Goal: Task Accomplishment & Management: Use online tool/utility

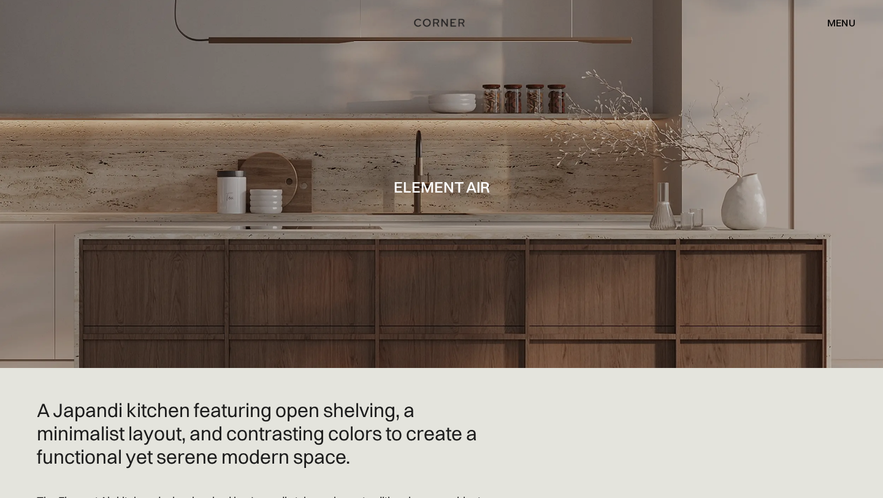
click at [840, 19] on div "menu" at bounding box center [841, 23] width 28 height 10
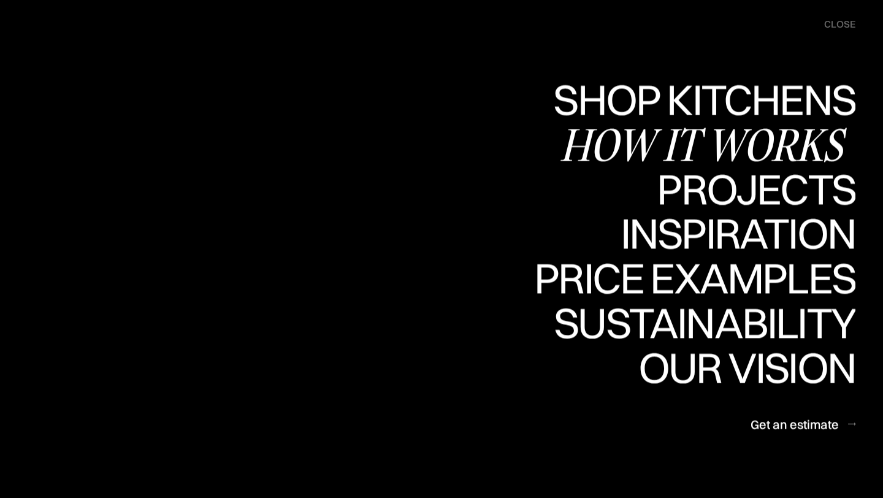
click at [782, 138] on div "How it works" at bounding box center [708, 144] width 296 height 43
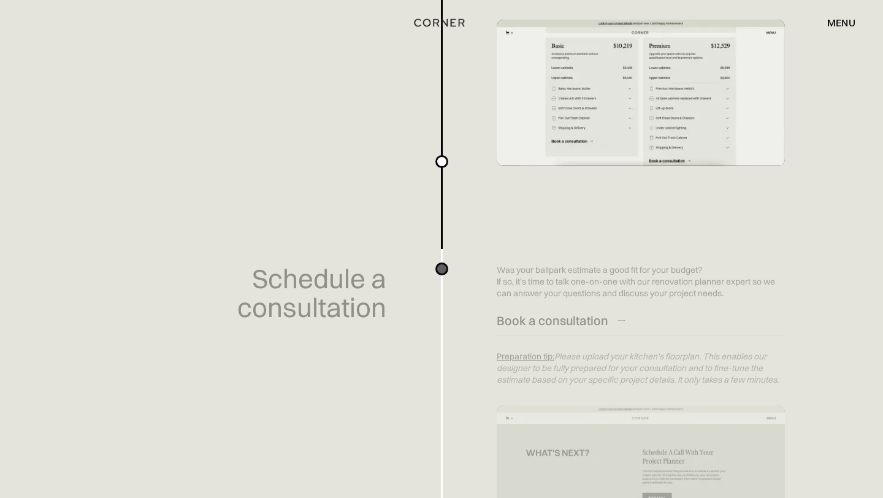
scroll to position [630, 0]
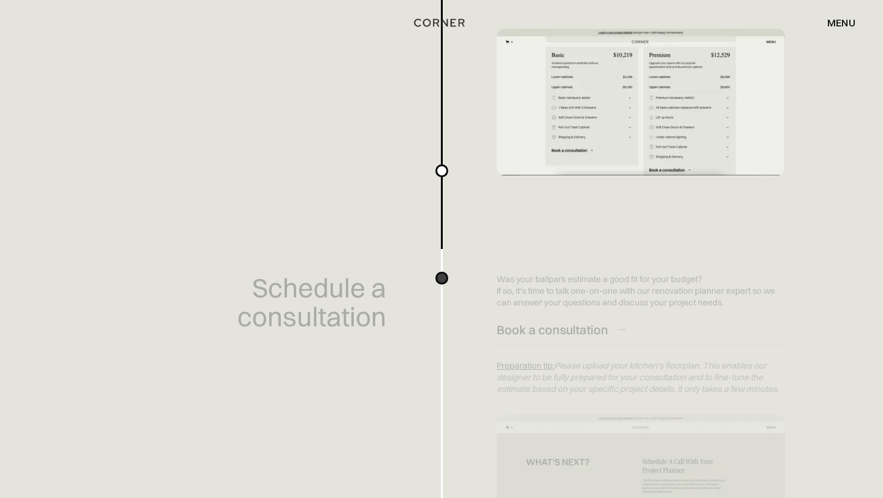
click at [841, 20] on div "menu" at bounding box center [841, 23] width 28 height 10
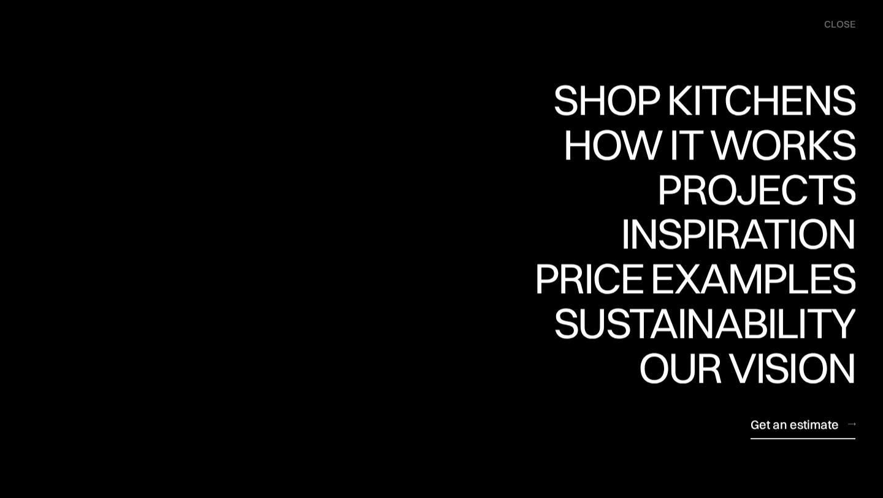
click at [801, 426] on div "Get an estimate" at bounding box center [794, 424] width 88 height 17
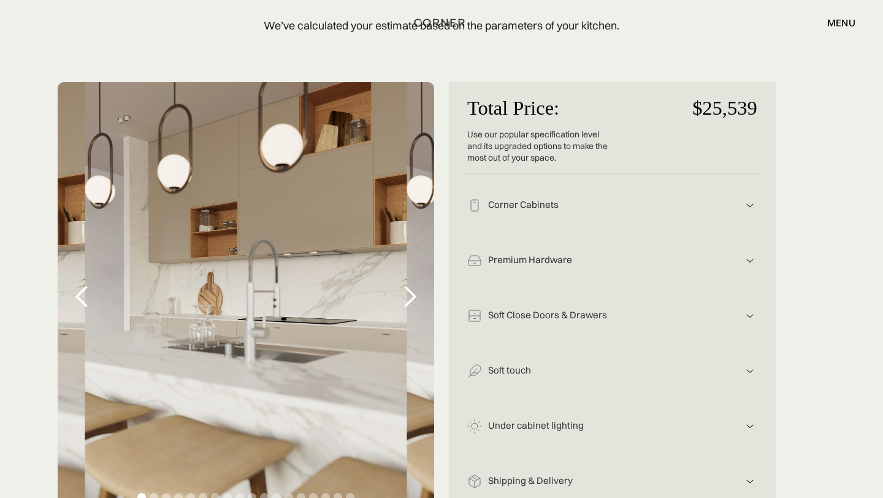
scroll to position [170, 0]
click at [748, 202] on img at bounding box center [749, 204] width 15 height 15
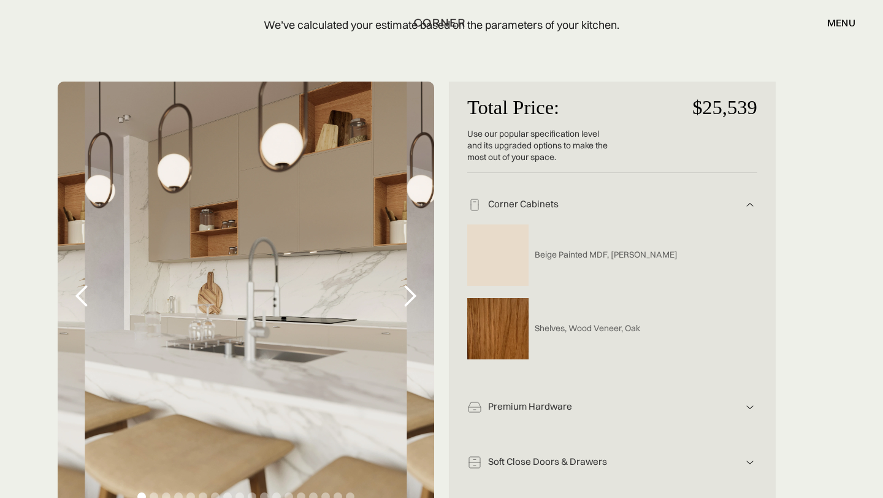
click at [748, 202] on img at bounding box center [749, 204] width 15 height 15
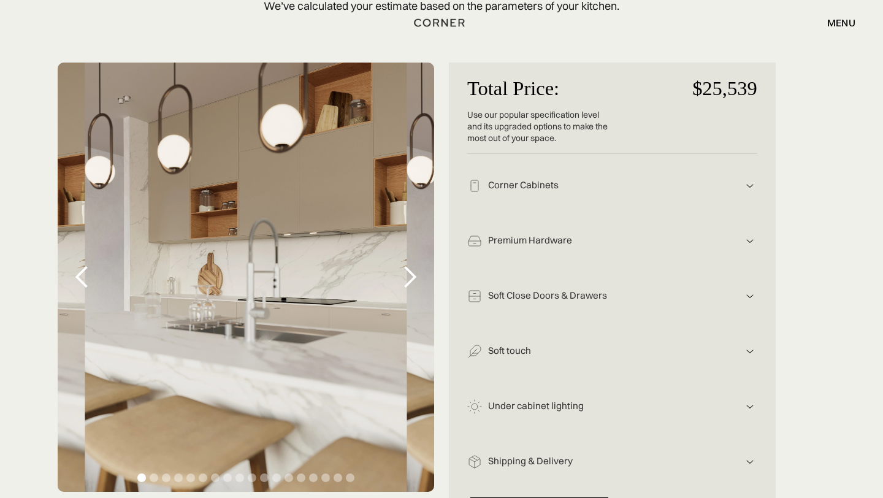
scroll to position [189, 0]
click at [747, 193] on img at bounding box center [749, 185] width 15 height 15
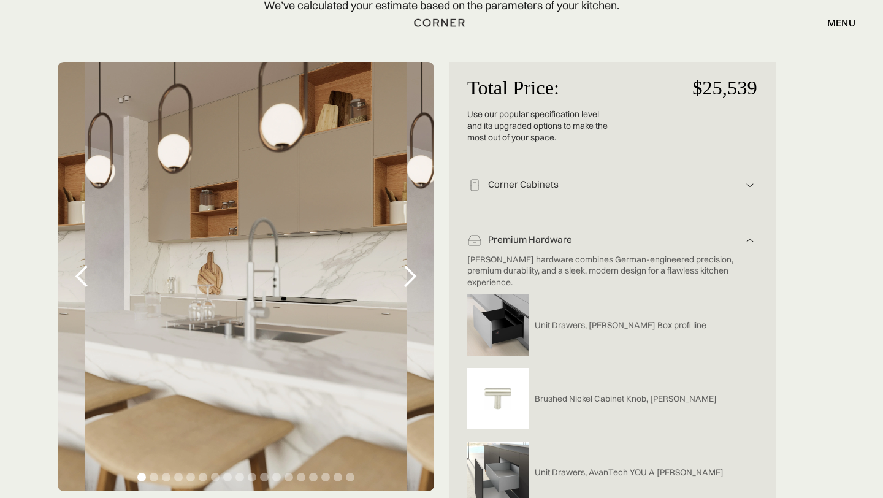
click at [747, 193] on img at bounding box center [749, 185] width 15 height 15
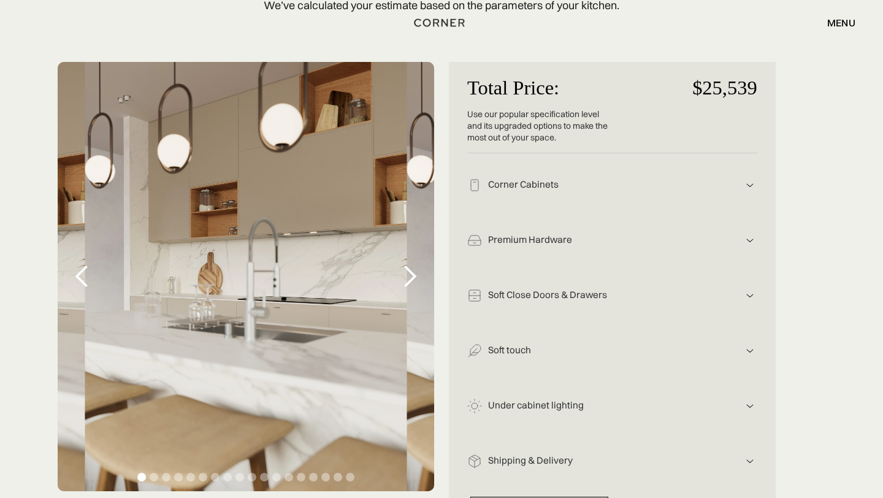
click at [746, 185] on img at bounding box center [749, 185] width 15 height 15
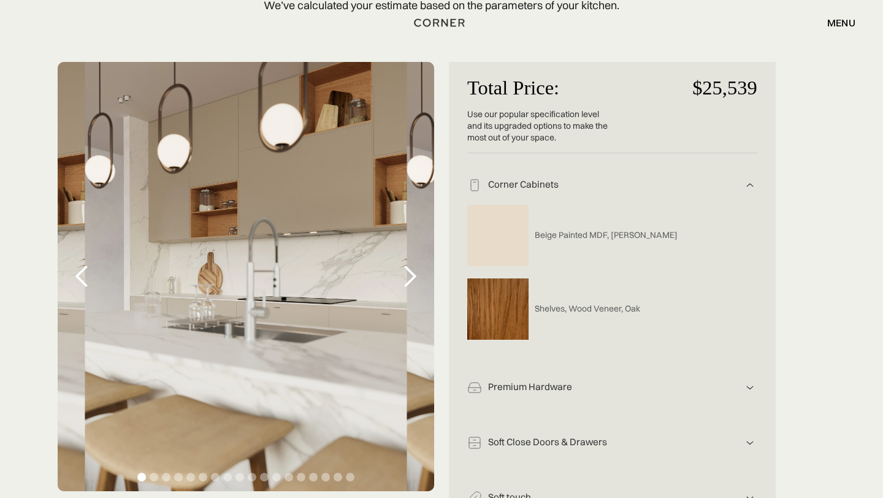
click at [516, 237] on img at bounding box center [497, 235] width 61 height 61
click at [749, 180] on img at bounding box center [749, 185] width 15 height 15
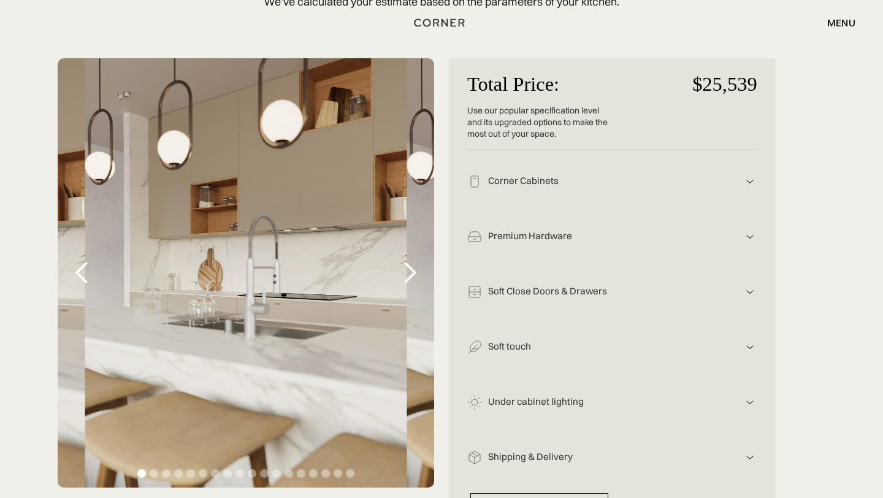
scroll to position [193, 0]
click at [411, 273] on div "next slide" at bounding box center [409, 273] width 25 height 25
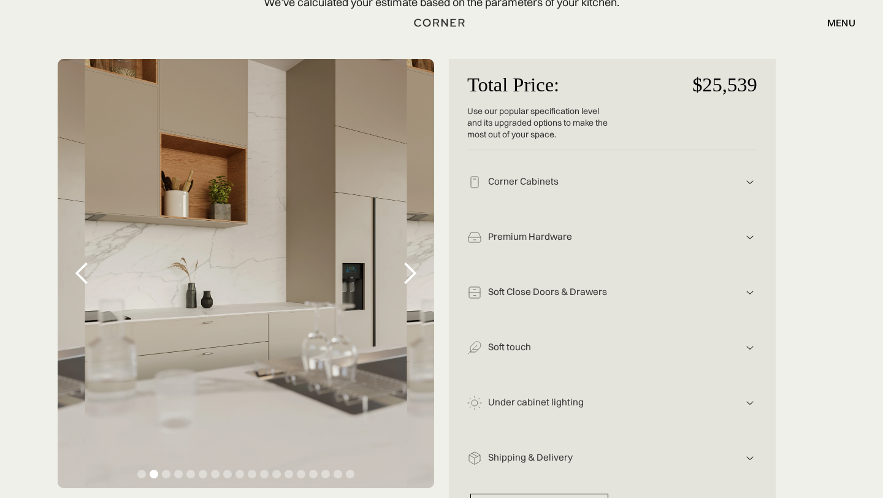
click at [411, 273] on div "next slide" at bounding box center [409, 273] width 25 height 25
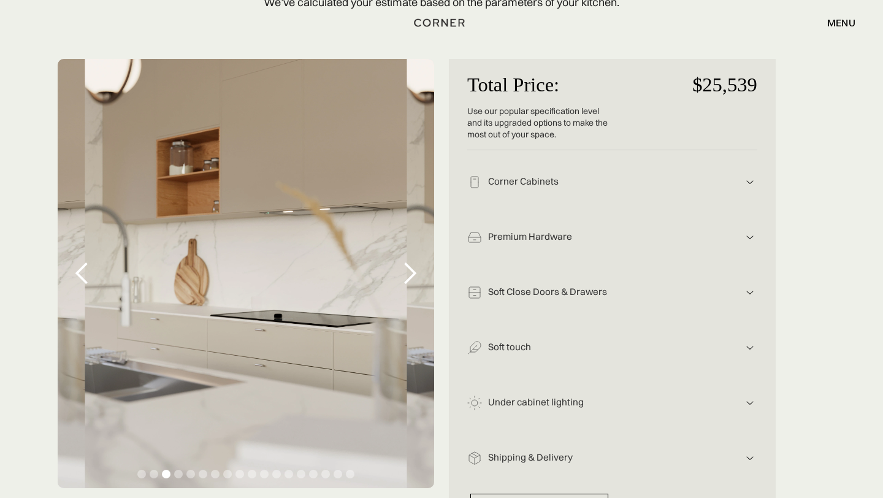
click at [411, 273] on div "next slide" at bounding box center [409, 273] width 25 height 25
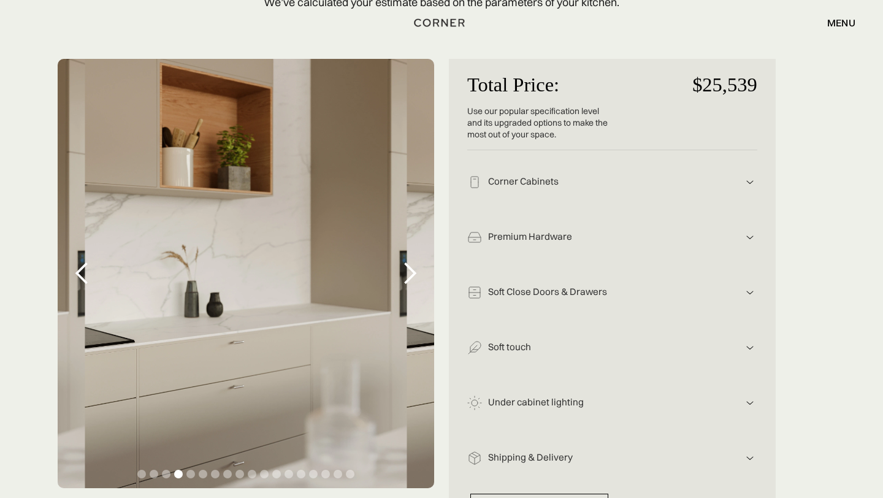
click at [411, 273] on div "next slide" at bounding box center [409, 273] width 25 height 25
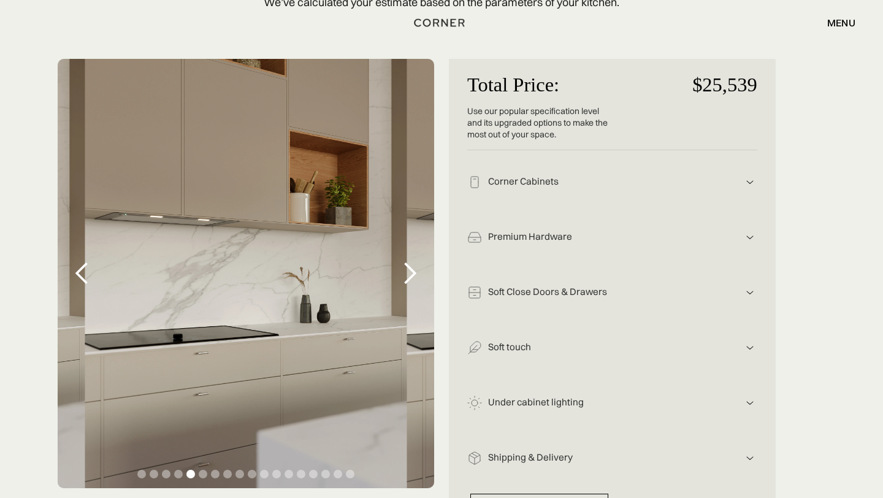
click at [411, 273] on div "next slide" at bounding box center [409, 273] width 25 height 25
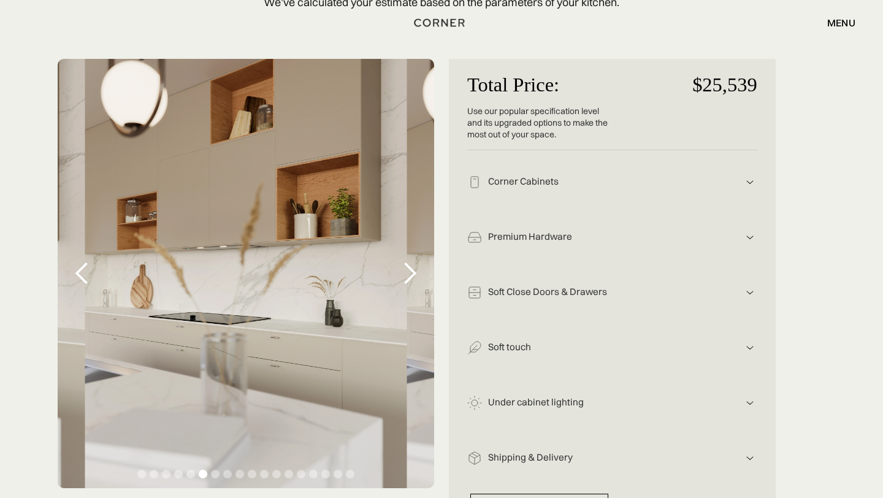
click at [411, 273] on div "next slide" at bounding box center [409, 273] width 25 height 25
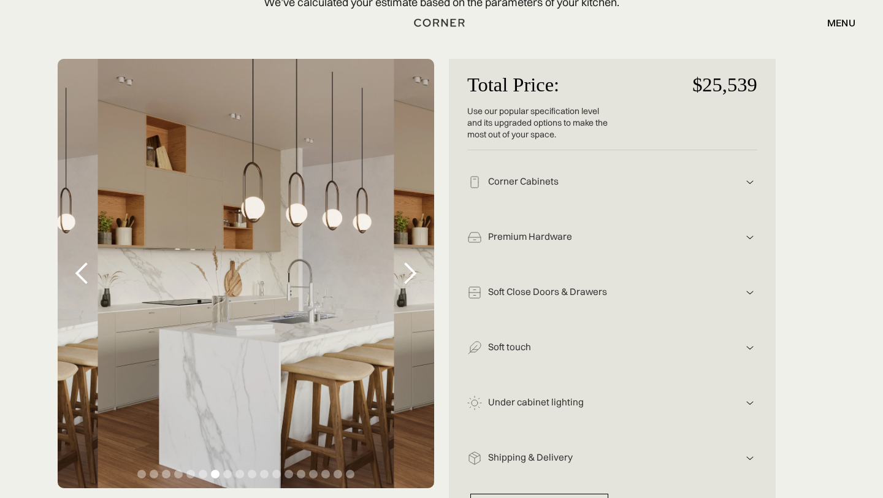
click at [411, 273] on div "next slide" at bounding box center [409, 273] width 25 height 25
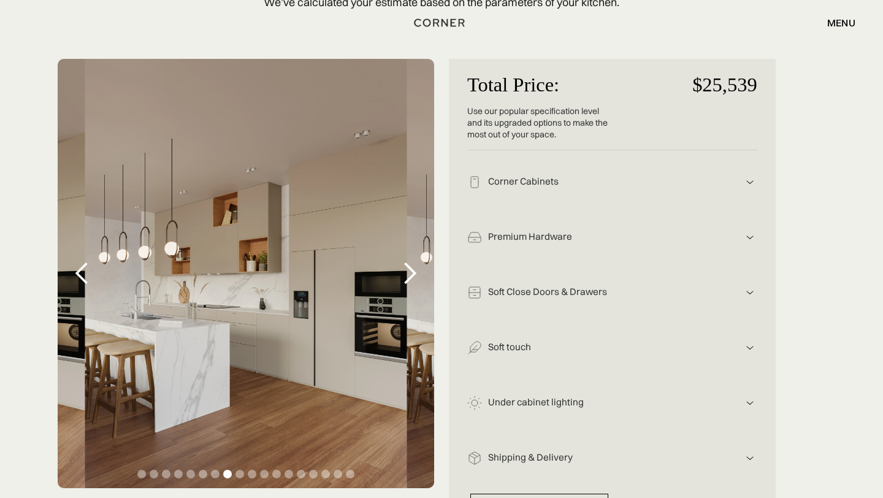
click at [411, 273] on div "next slide" at bounding box center [409, 273] width 25 height 25
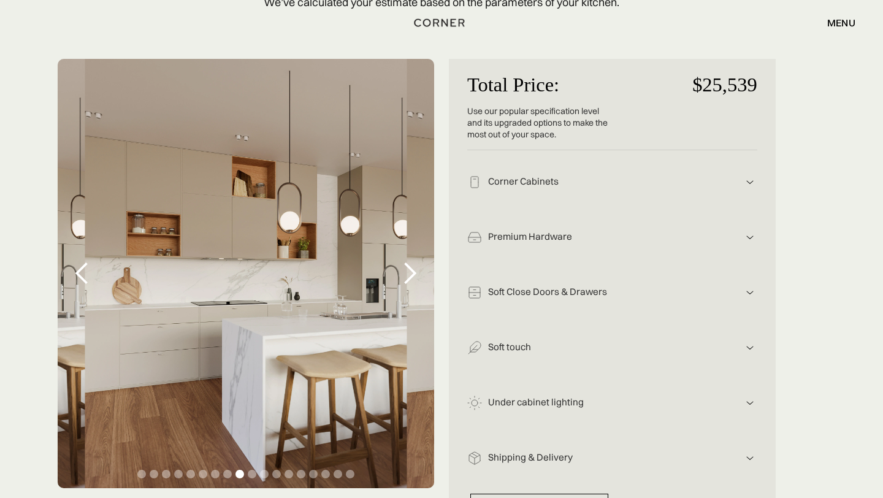
click at [411, 273] on div "next slide" at bounding box center [409, 273] width 25 height 25
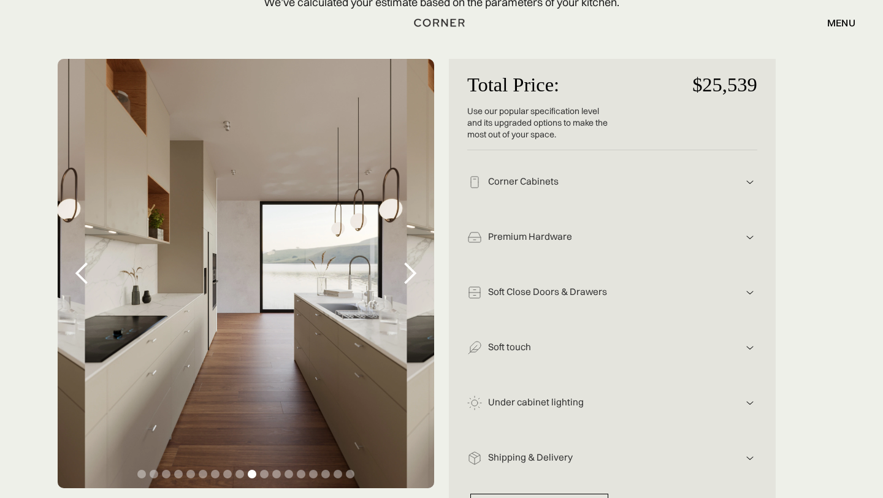
click at [411, 273] on div "next slide" at bounding box center [409, 273] width 25 height 25
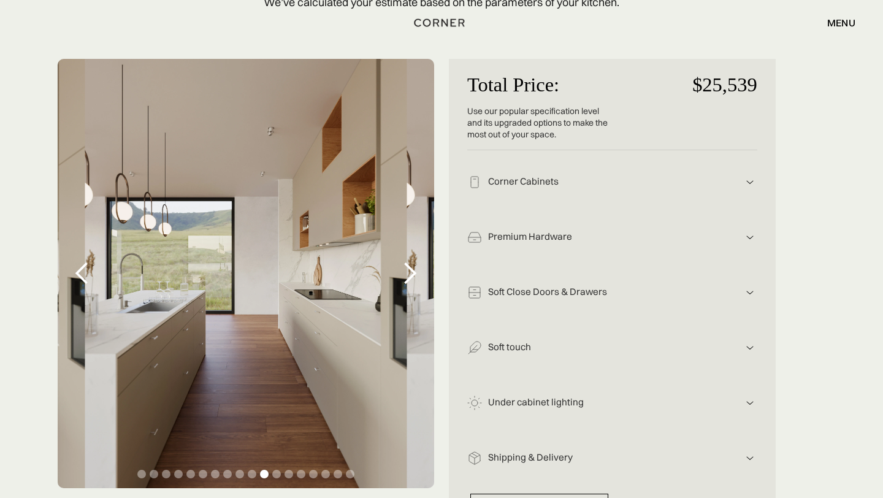
click at [411, 273] on div "next slide" at bounding box center [409, 273] width 25 height 25
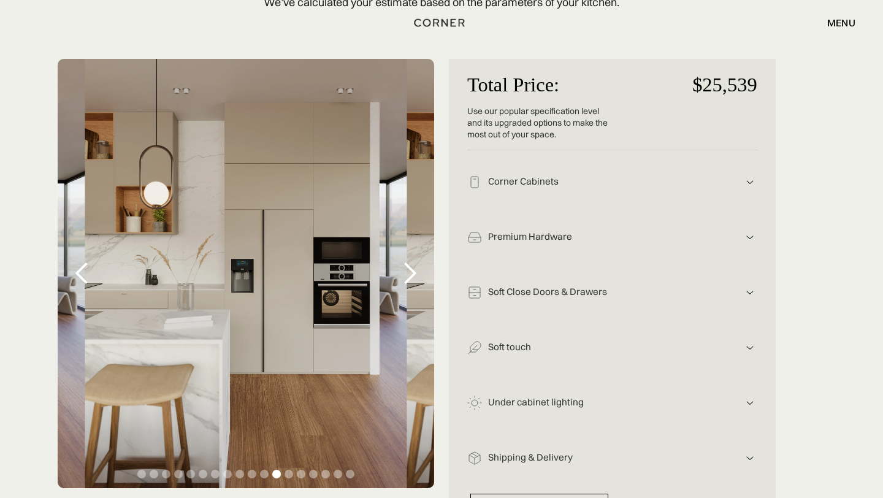
click at [411, 273] on div "next slide" at bounding box center [409, 273] width 25 height 25
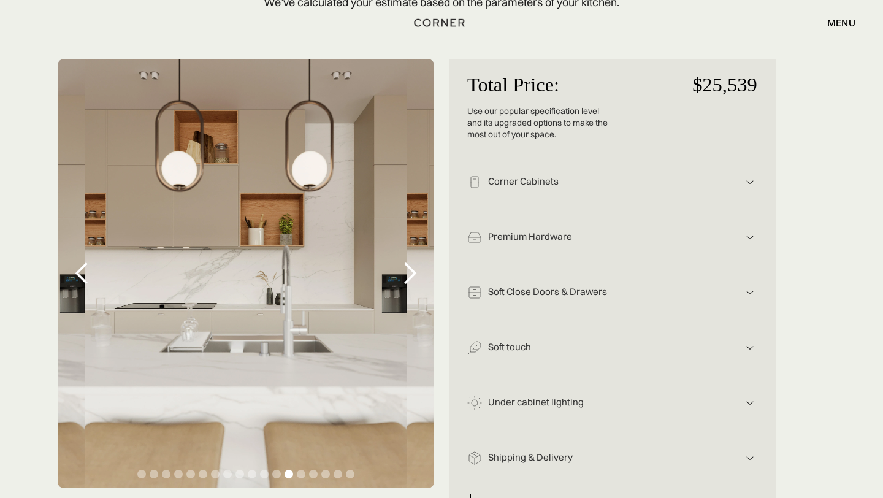
click at [411, 273] on div "next slide" at bounding box center [409, 273] width 25 height 25
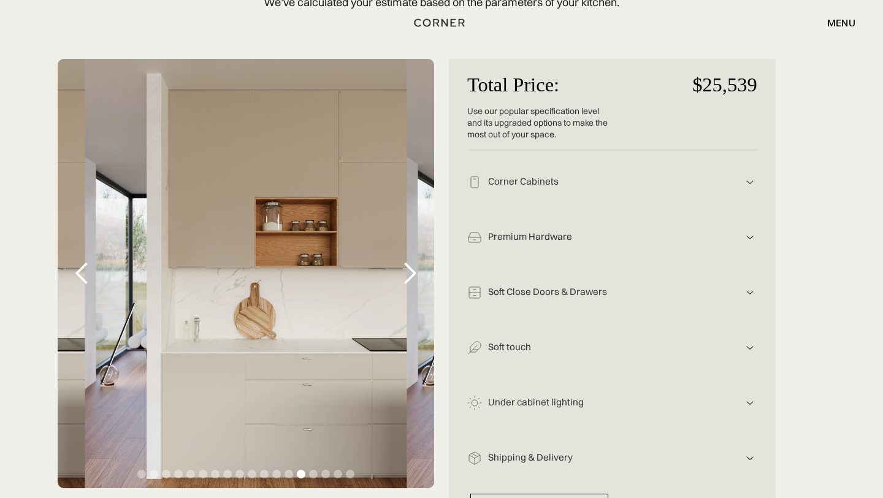
click at [411, 273] on div "next slide" at bounding box center [409, 273] width 25 height 25
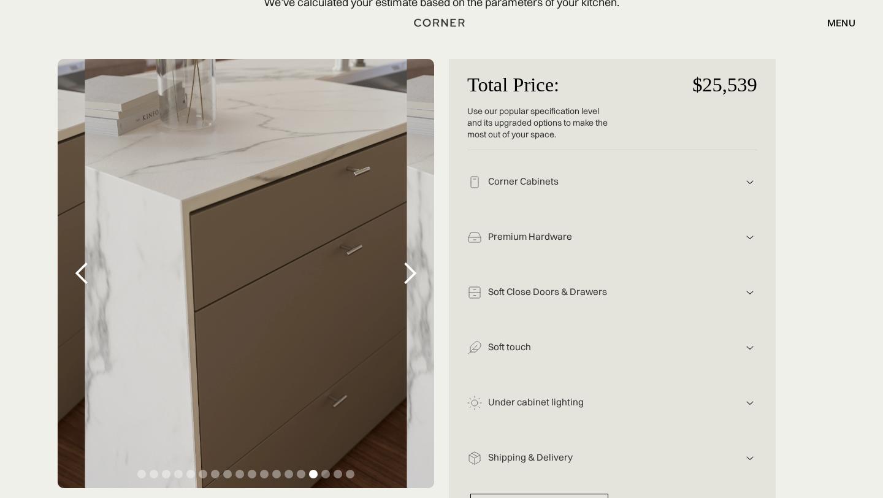
click at [411, 273] on div "next slide" at bounding box center [409, 273] width 25 height 25
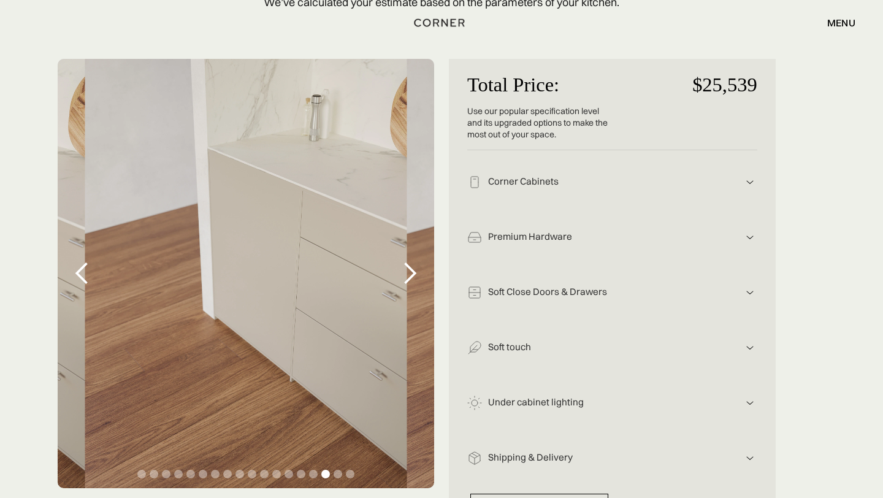
click at [411, 273] on div "next slide" at bounding box center [409, 273] width 25 height 25
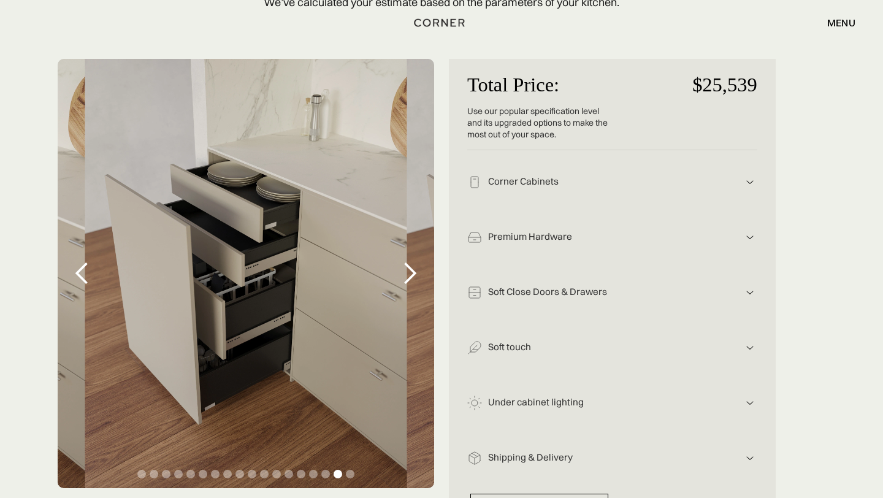
click at [411, 273] on div "next slide" at bounding box center [409, 273] width 25 height 25
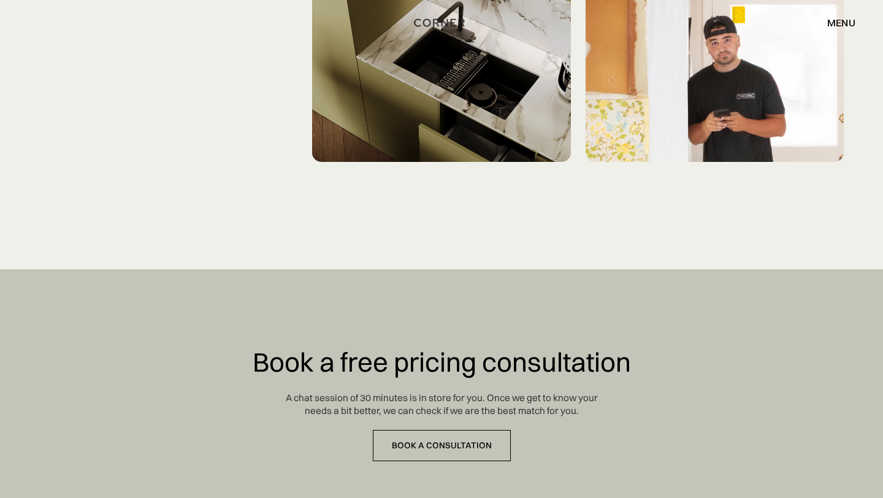
scroll to position [1216, 0]
